Goal: Complete application form

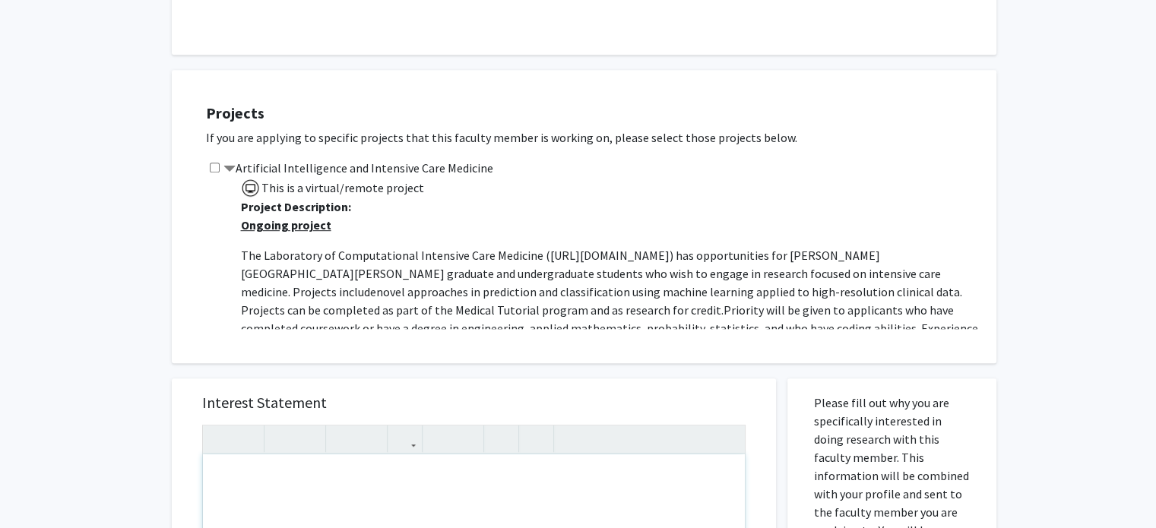
scroll to position [815, 0]
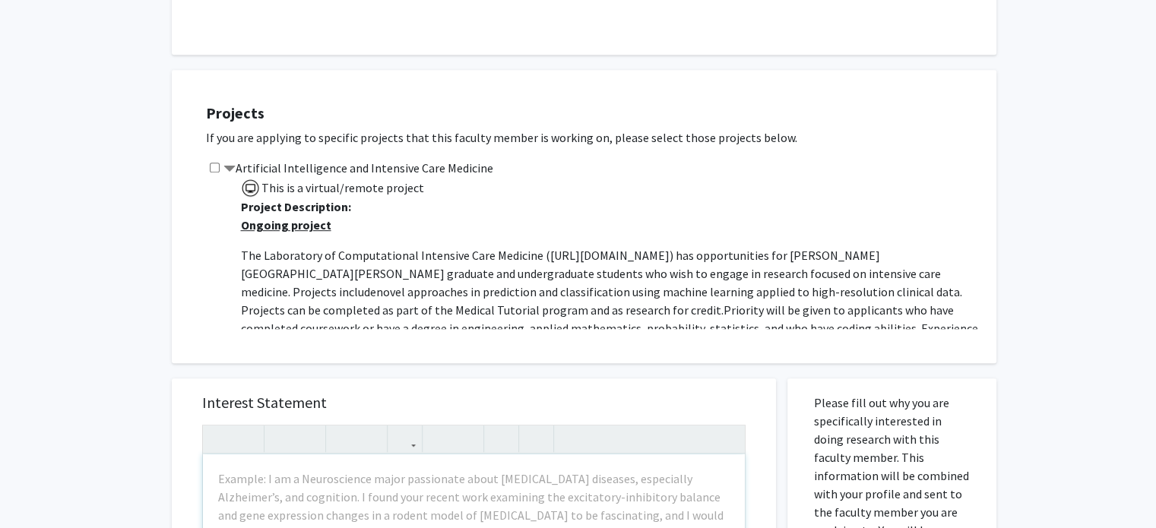
click at [217, 163] on input "checkbox" at bounding box center [215, 168] width 10 height 10
checkbox input "true"
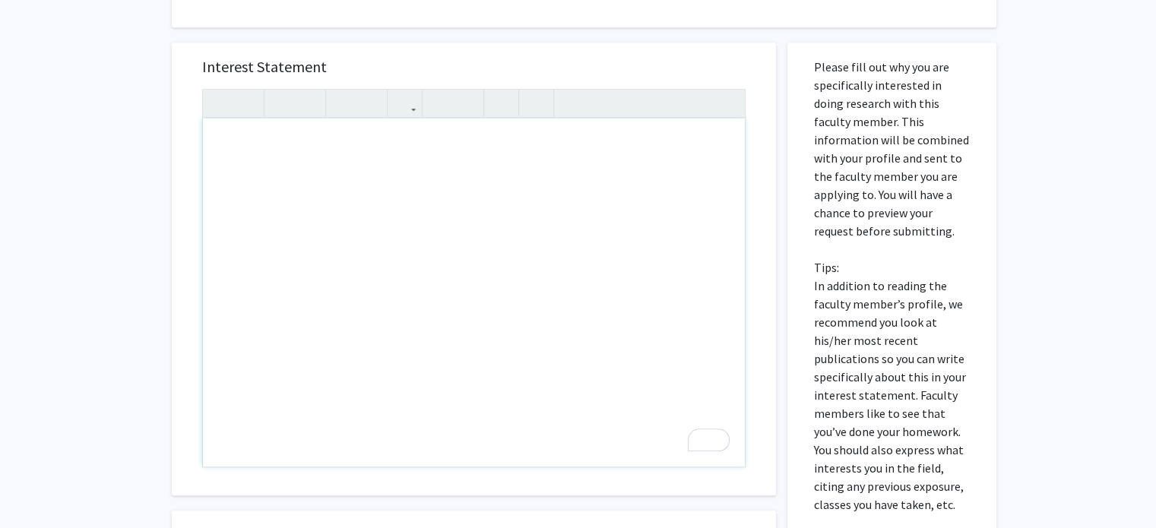
scroll to position [1150, 0]
click at [676, 312] on div "To enrich screen reader interactions, please activate Accessibility in Grammarl…" at bounding box center [474, 294] width 542 height 348
type textarea "H"
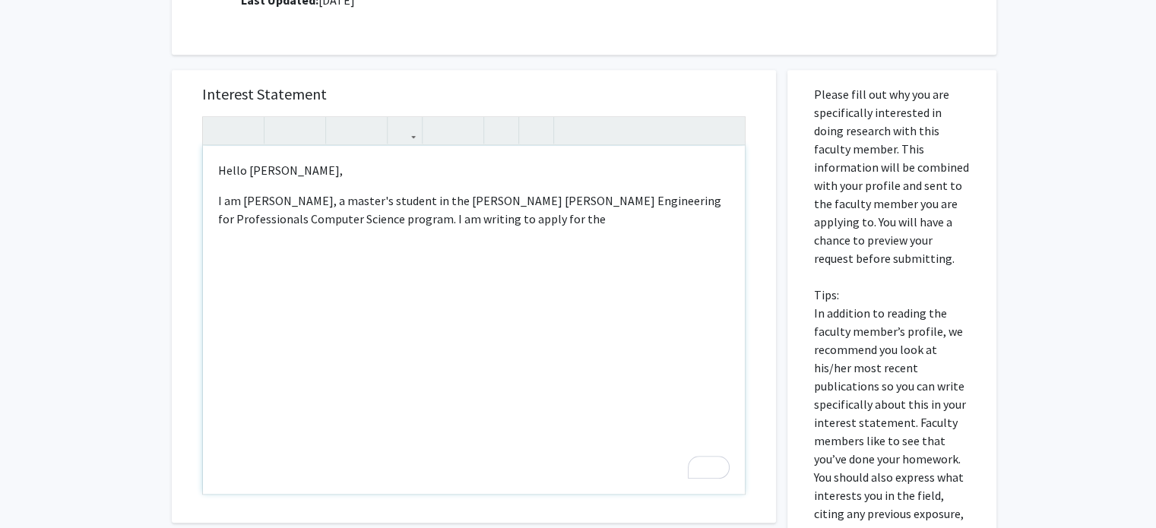
scroll to position [1174, 0]
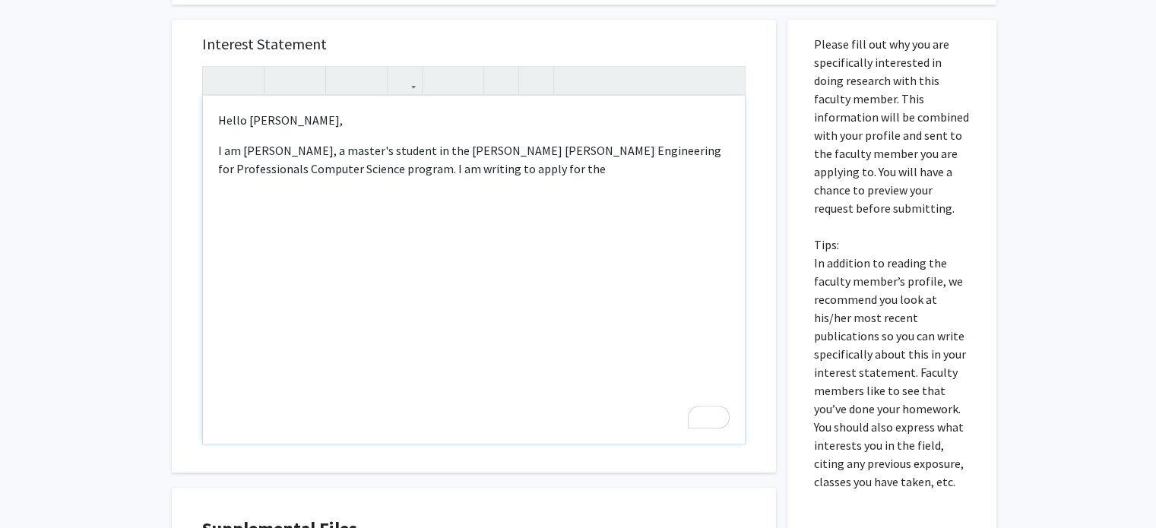
click at [499, 154] on p "I am [PERSON_NAME], a master's student in the [PERSON_NAME] [PERSON_NAME] Engin…" at bounding box center [474, 159] width 512 height 36
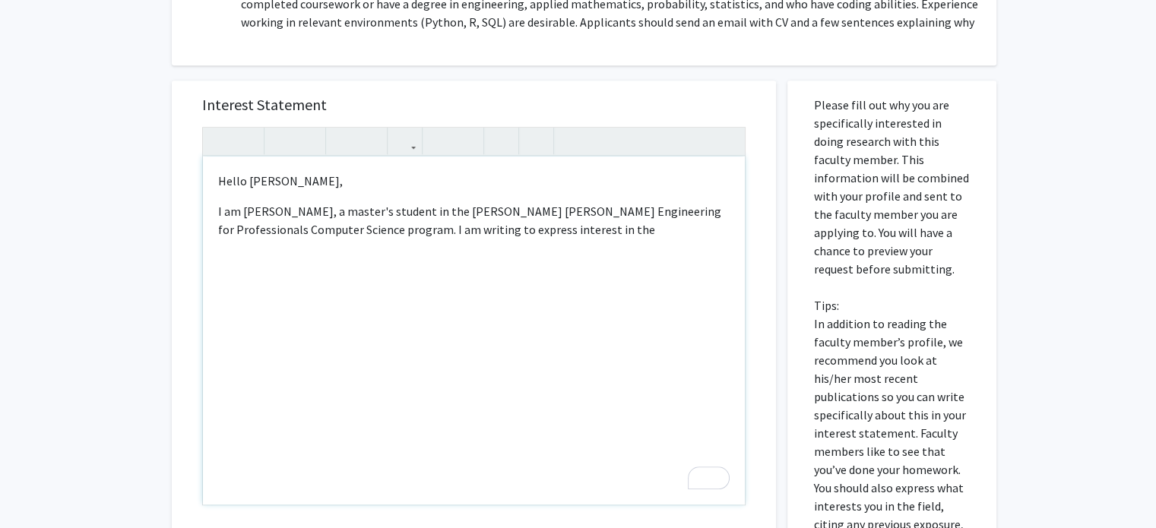
scroll to position [1097, 0]
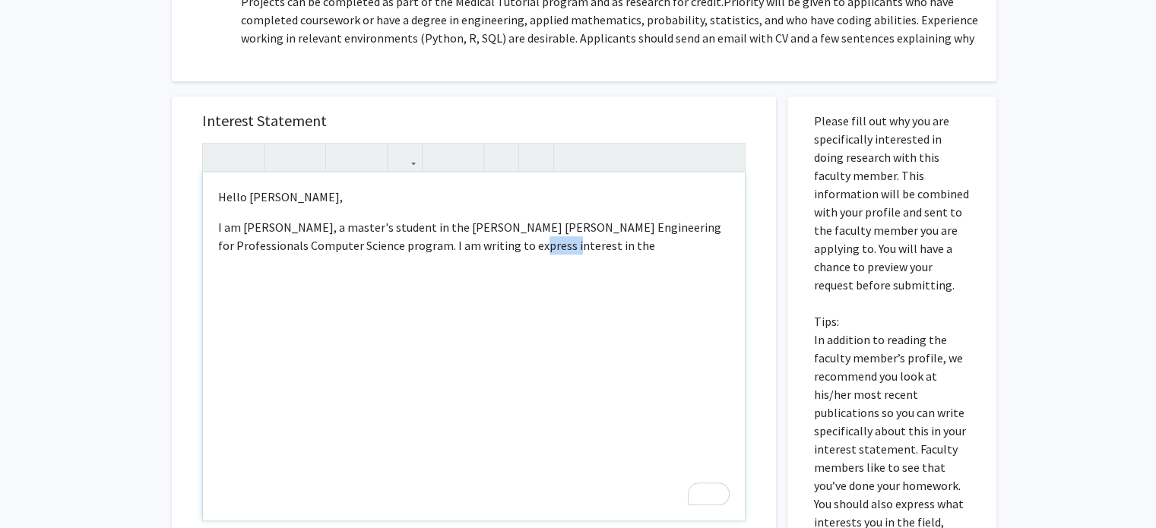
drag, startPoint x: 465, startPoint y: 229, endPoint x: 505, endPoint y: 230, distance: 39.6
click at [505, 230] on p "I am [PERSON_NAME], a master's student in the [PERSON_NAME] [PERSON_NAME] Engin…" at bounding box center [474, 236] width 512 height 36
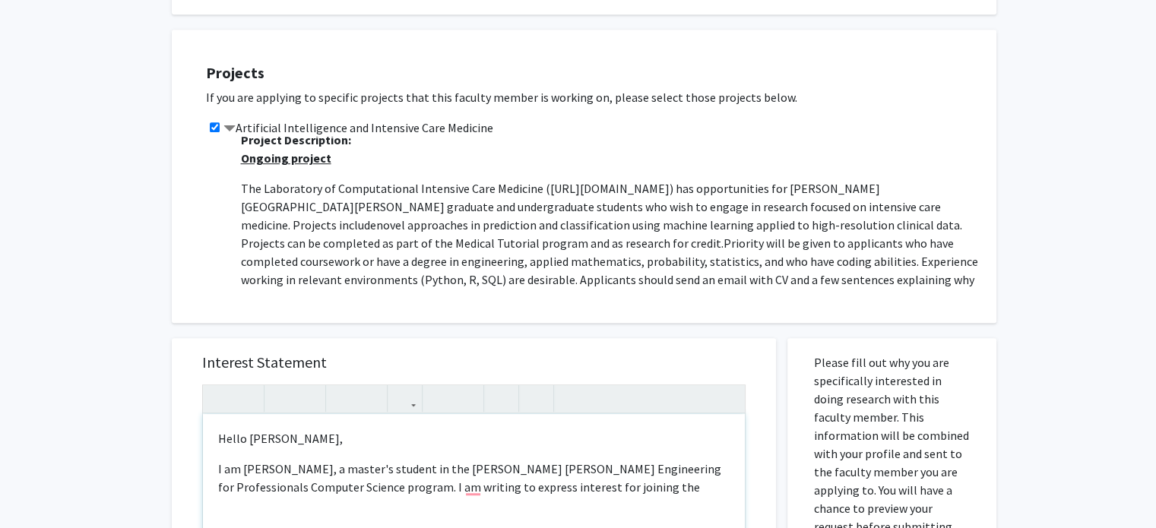
scroll to position [854, 0]
drag, startPoint x: 536, startPoint y: 468, endPoint x: 474, endPoint y: 474, distance: 61.9
click at [474, 474] on p "I am [PERSON_NAME], a master's student in the [PERSON_NAME] [PERSON_NAME] Engin…" at bounding box center [474, 479] width 512 height 36
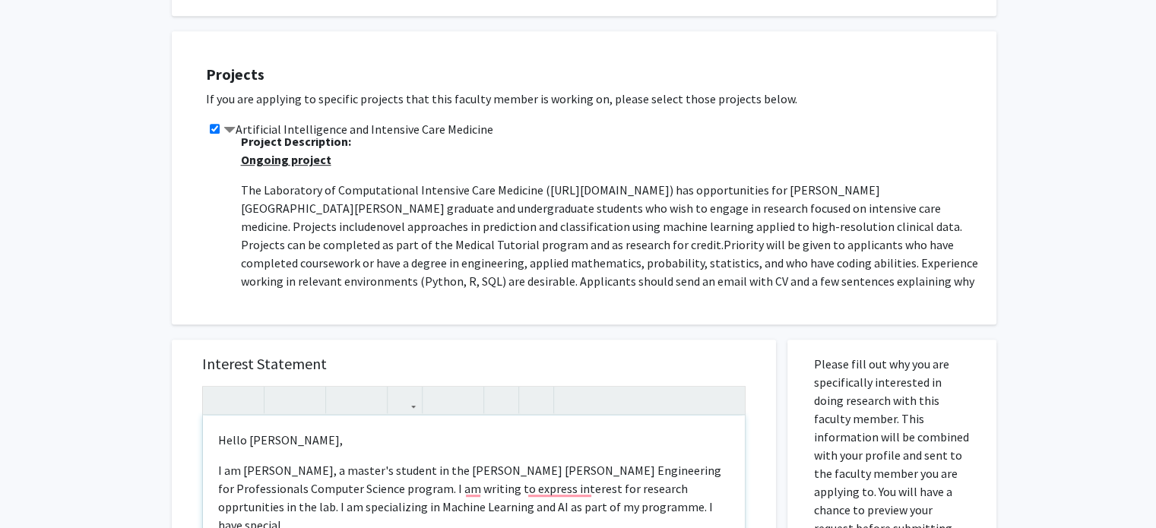
scroll to position [1065, 0]
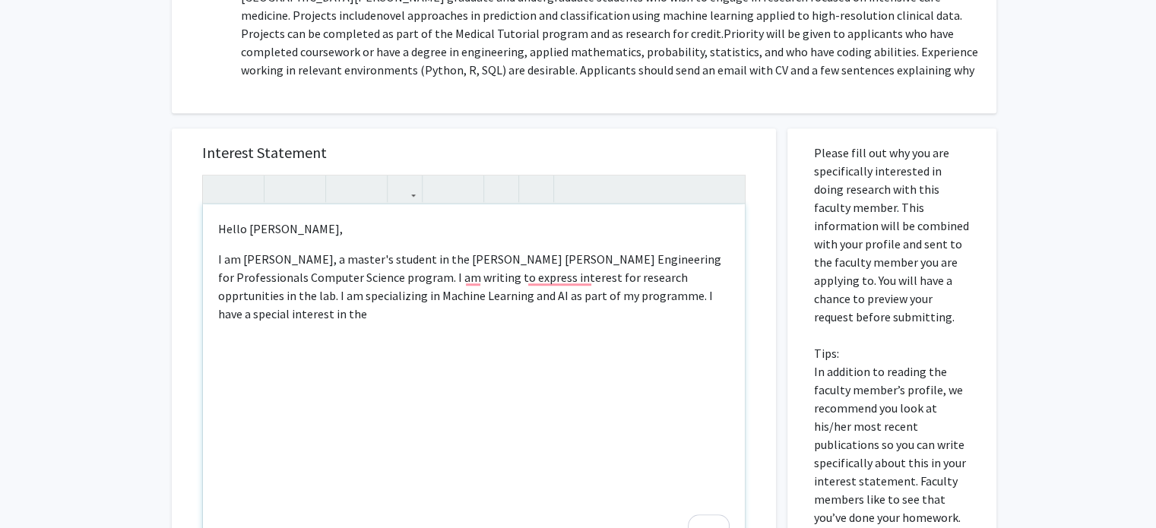
click at [695, 280] on p "I am [PERSON_NAME], a master's student in the [PERSON_NAME] [PERSON_NAME] Engin…" at bounding box center [474, 286] width 512 height 73
click at [706, 279] on p "I am [PERSON_NAME], a master's student in the [PERSON_NAME] [PERSON_NAME] Engin…" at bounding box center [474, 286] width 512 height 73
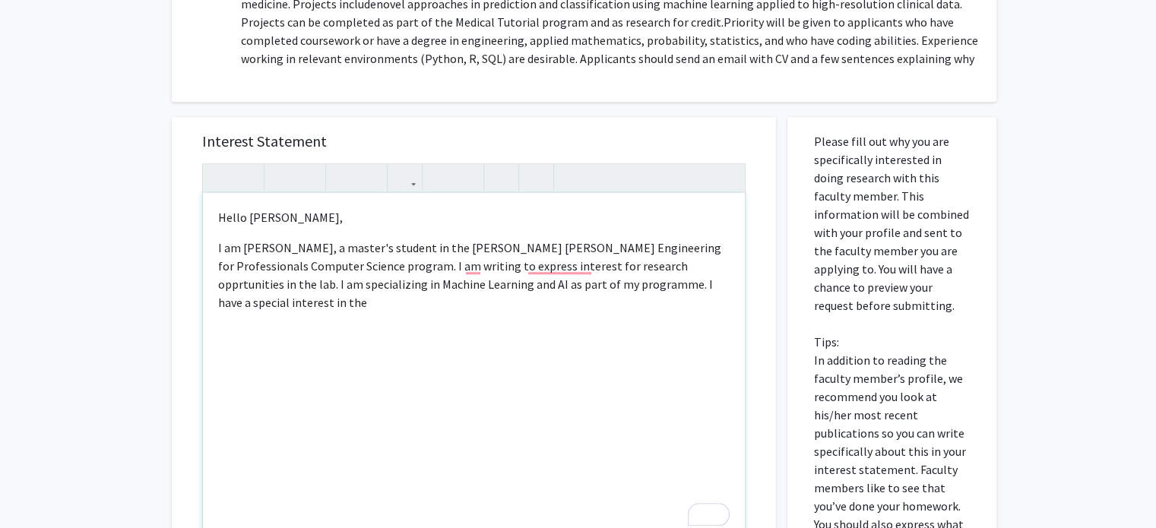
scroll to position [1077, 0]
click at [701, 265] on p "I am [PERSON_NAME], a master's student in the [PERSON_NAME] [PERSON_NAME] Engin…" at bounding box center [474, 274] width 512 height 73
click at [708, 271] on p "I am [PERSON_NAME], a master's student in the [PERSON_NAME] [PERSON_NAME] Engin…" at bounding box center [474, 274] width 512 height 73
type textarea "<p>Hello [PERSON_NAME],&nbsp;</p><p>I am [PERSON_NAME], a master's student in t…"
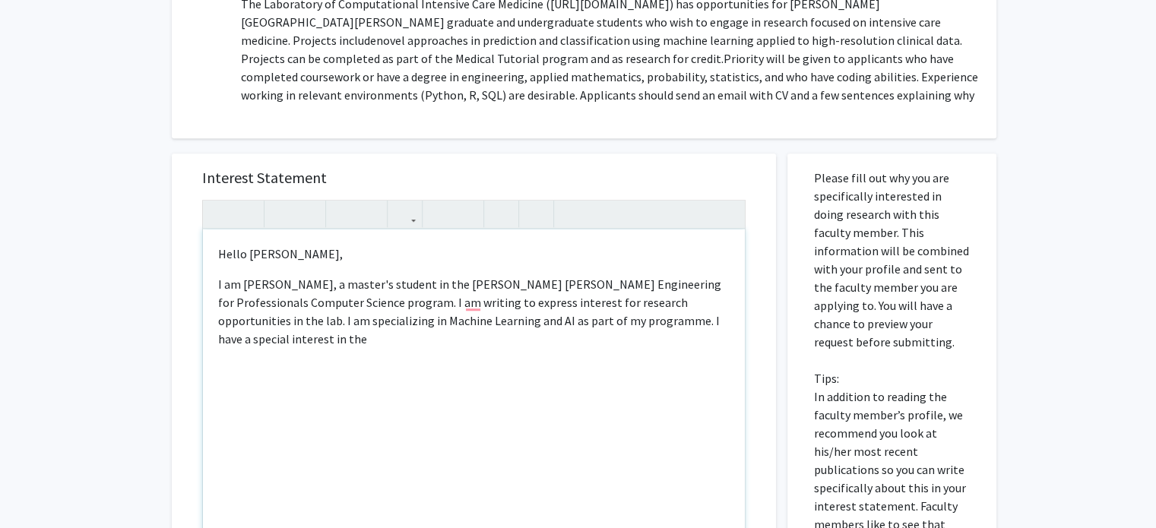
scroll to position [1035, 0]
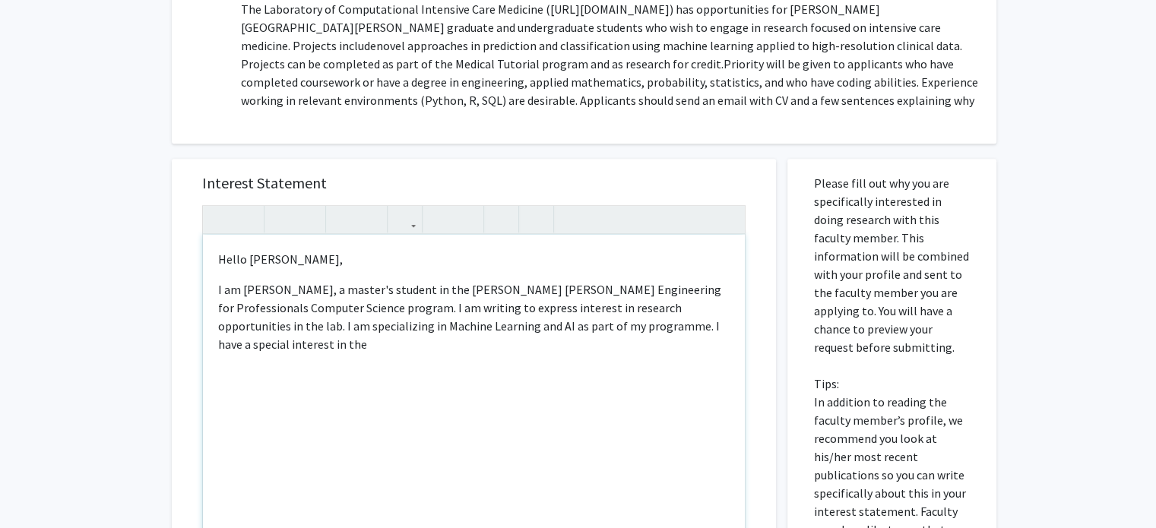
click at [722, 307] on p "I am [PERSON_NAME], a master's student in the [PERSON_NAME] [PERSON_NAME] Engin…" at bounding box center [474, 317] width 512 height 73
click at [829, 236] on p "Please fill out why you are specifically interested in doing research with this…" at bounding box center [892, 402] width 156 height 456
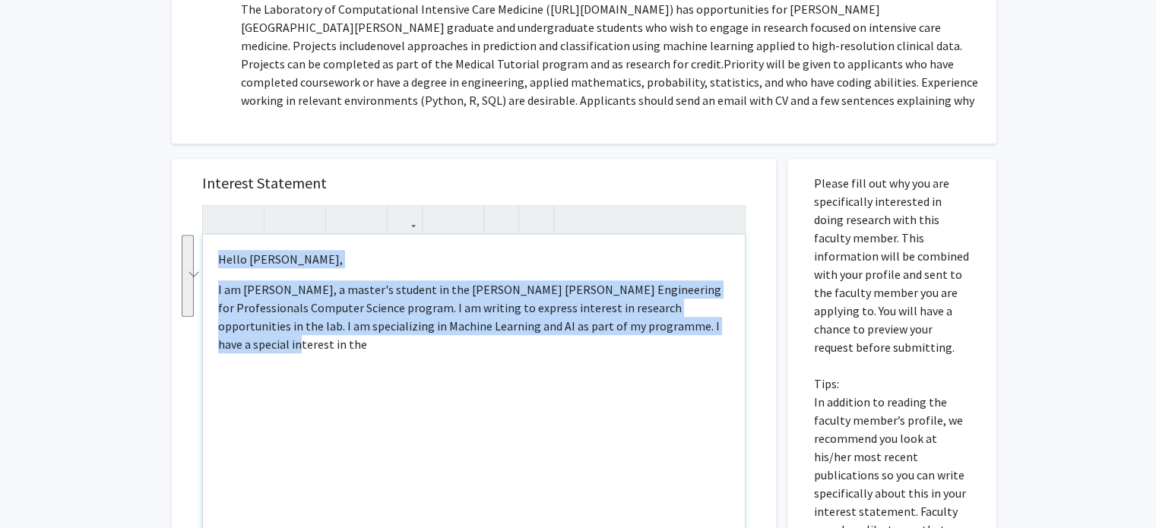
drag, startPoint x: 713, startPoint y: 308, endPoint x: 200, endPoint y: 239, distance: 517.7
click at [200, 239] on div "Interest Statement <p>Hello [PERSON_NAME],&nbsp;</p><p>I am [PERSON_NAME], a ma…" at bounding box center [474, 385] width 604 height 453
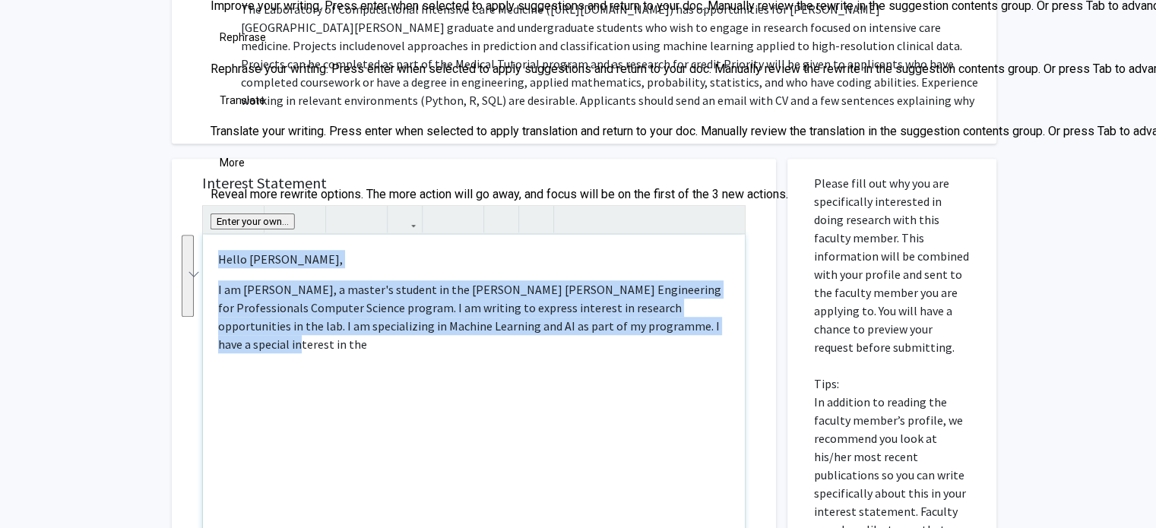
copy div "Hello [PERSON_NAME], I am [PERSON_NAME], a master's student in the [PERSON_NAME…"
